Goal: Obtain resource: Obtain resource

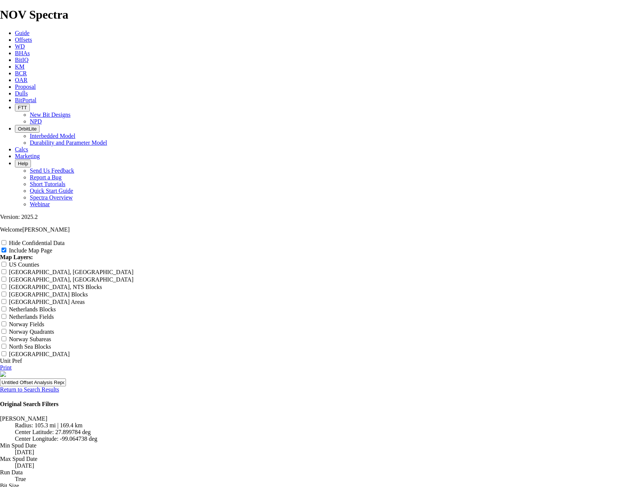
scroll to position [857, 0]
click at [32, 37] on span "Offsets" at bounding box center [23, 40] width 17 height 6
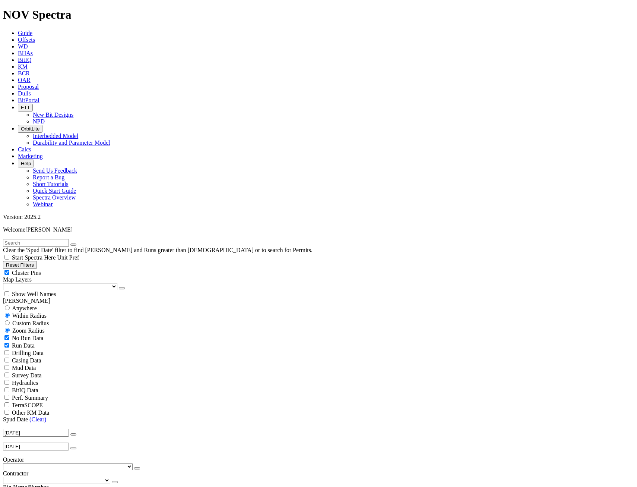
scroll to position [112, 0]
select select "10.625"
checkbox input "false"
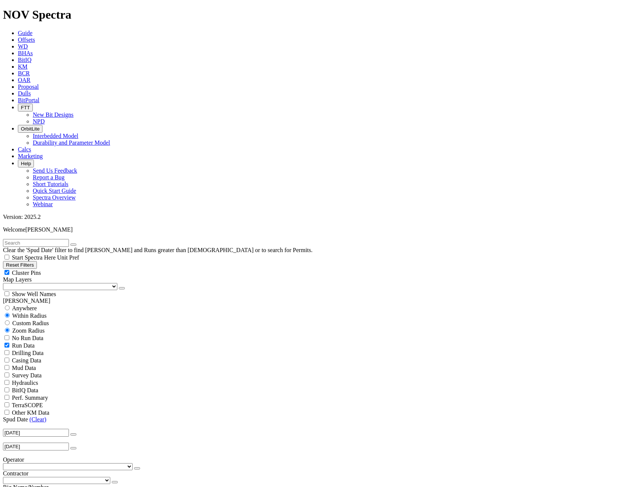
select select "? number:10.625 ?"
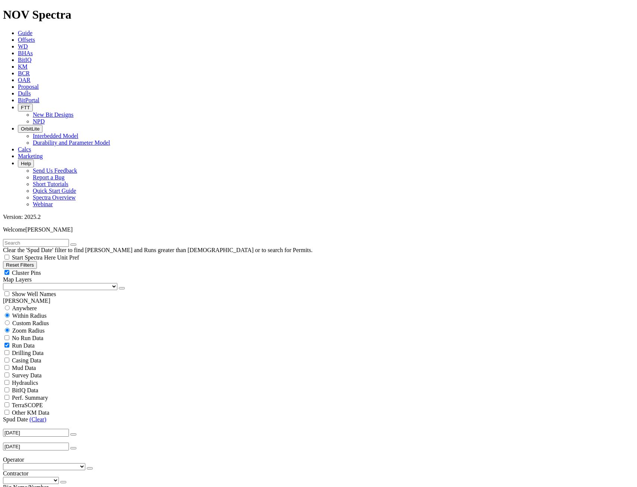
scroll to position [1097, 0]
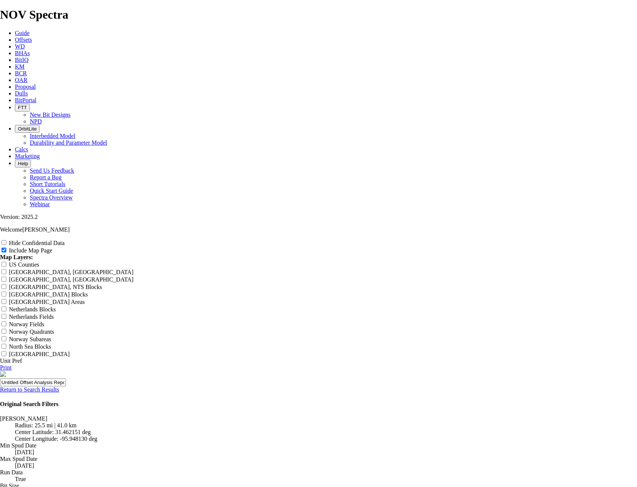
scroll to position [634, 0]
radio input "true"
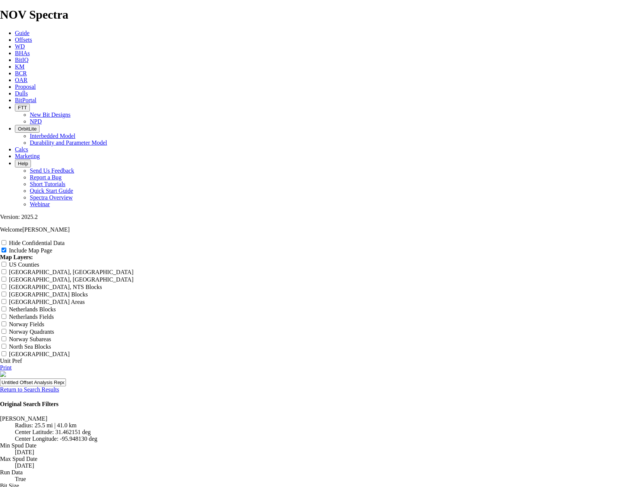
click at [59, 386] on link "Return to Search Results" at bounding box center [29, 389] width 59 height 6
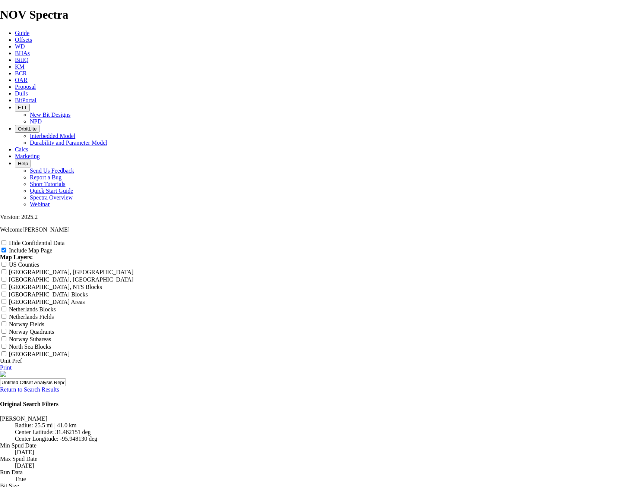
scroll to position [783, 0]
radio input "true"
click at [59, 386] on link "Return to Search Results" at bounding box center [29, 389] width 59 height 6
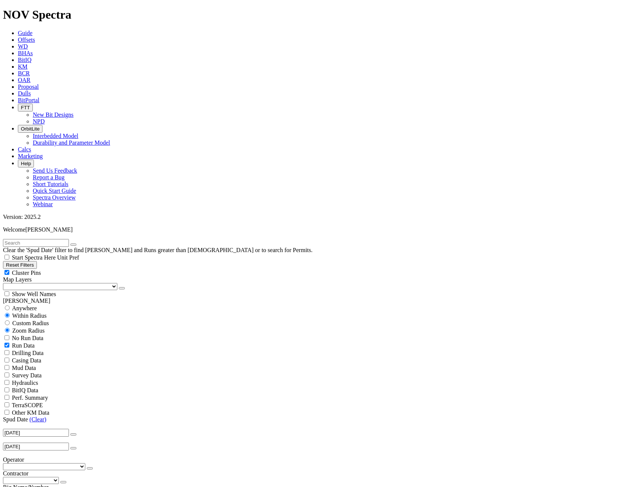
click at [87, 467] on button "button" at bounding box center [90, 468] width 6 height 2
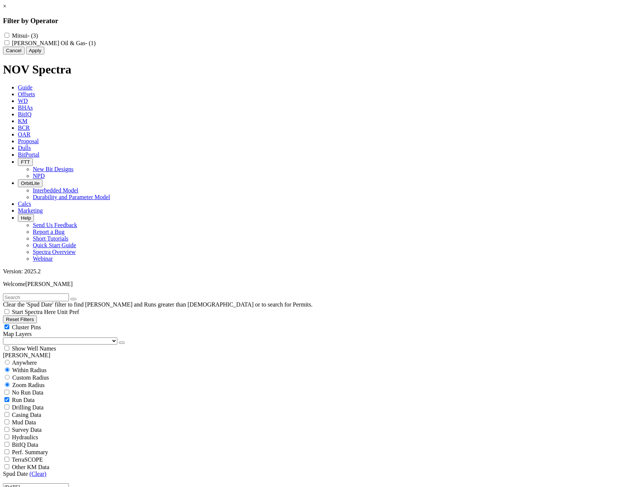
click at [38, 34] on label "Mitsui - (3)" at bounding box center [25, 35] width 26 height 6
click at [9, 34] on input "Mitsui - (3)" at bounding box center [6, 35] width 5 height 5
checkbox input "true"
click at [44, 54] on button "Apply" at bounding box center [35, 51] width 18 height 8
